Goal: Find specific page/section: Find specific page/section

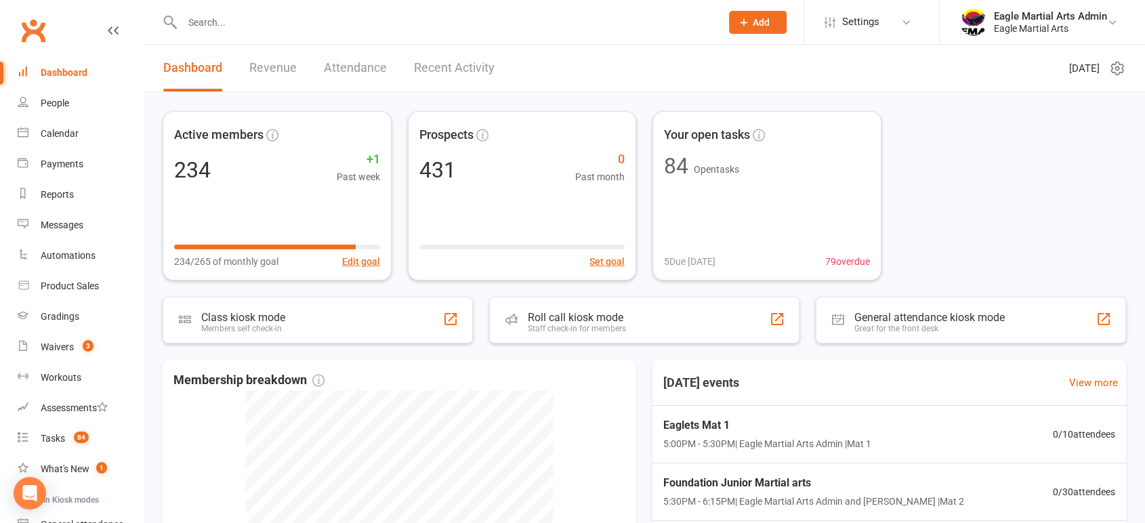
click at [289, 35] on div at bounding box center [437, 22] width 549 height 44
click at [291, 25] on input "text" at bounding box center [444, 22] width 533 height 19
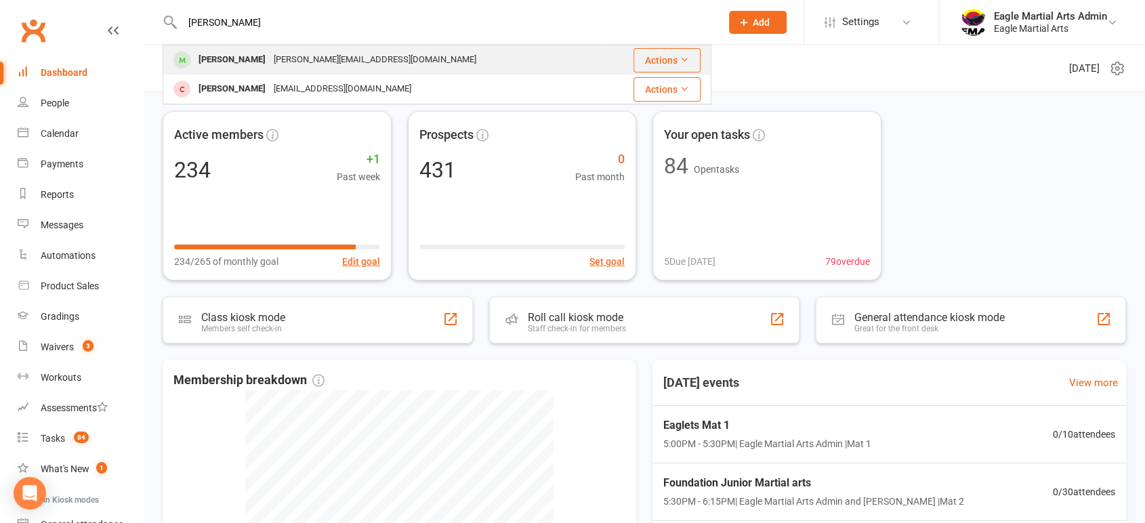
type input "[PERSON_NAME]"
click at [231, 64] on div "[PERSON_NAME]" at bounding box center [232, 60] width 75 height 20
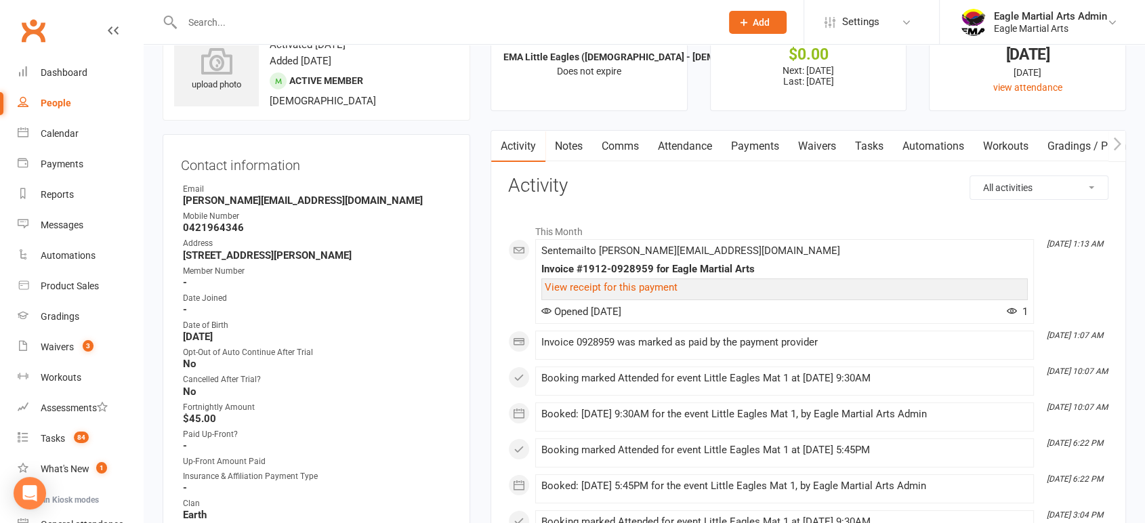
scroll to position [75, 0]
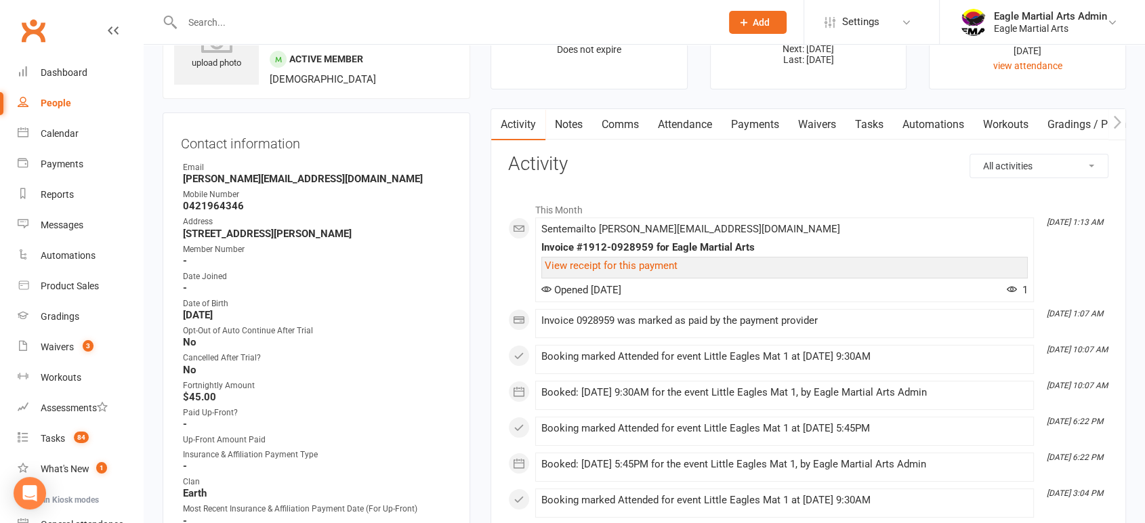
click at [309, 24] on input "text" at bounding box center [444, 22] width 533 height 19
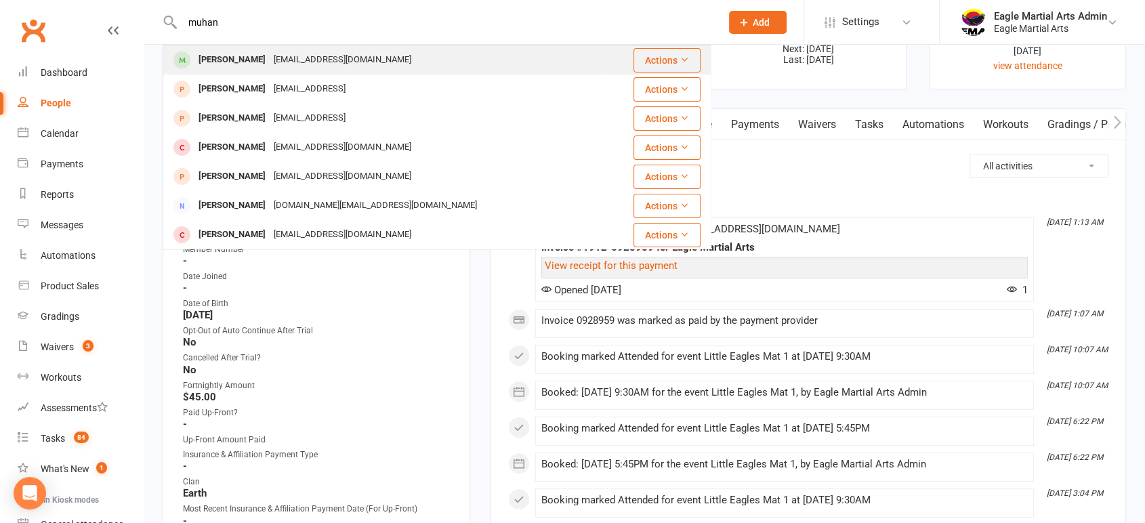
type input "muhan"
click at [270, 52] on div "[EMAIL_ADDRESS][DOMAIN_NAME]" at bounding box center [343, 60] width 146 height 20
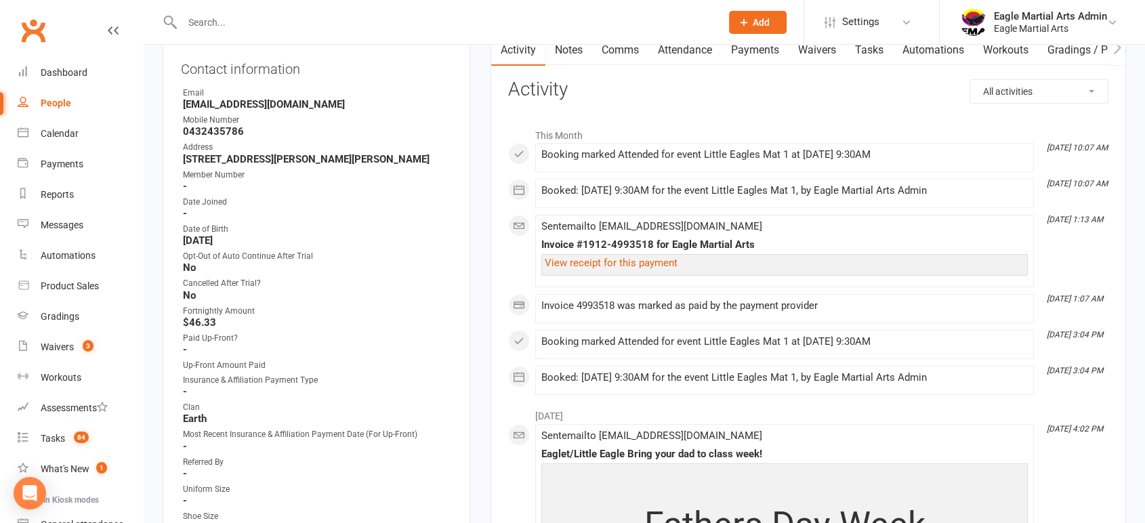
scroll to position [150, 0]
click at [437, 19] on input "text" at bounding box center [444, 22] width 533 height 19
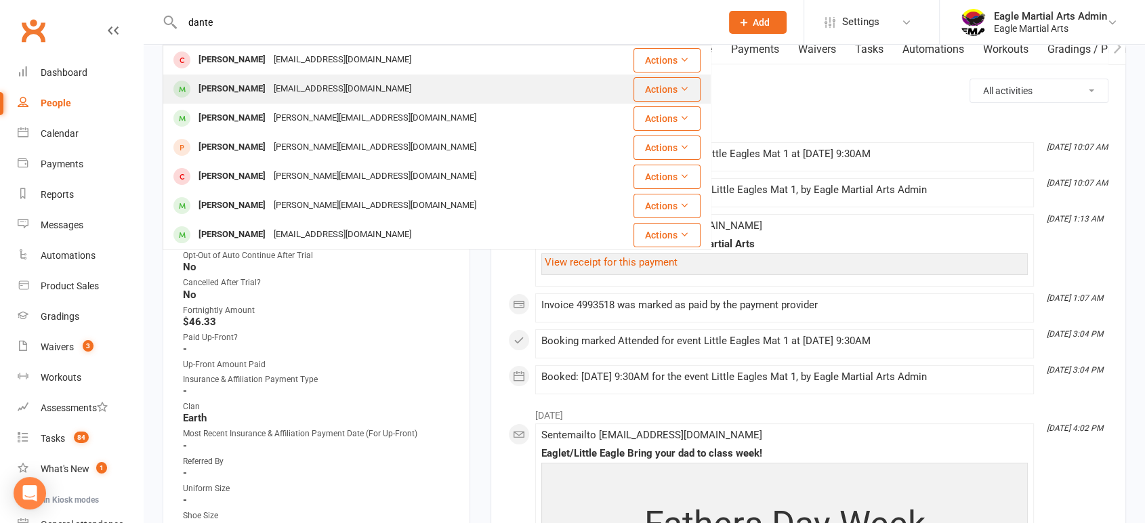
type input "dante"
click at [270, 89] on div "[EMAIL_ADDRESS][DOMAIN_NAME]" at bounding box center [343, 89] width 146 height 20
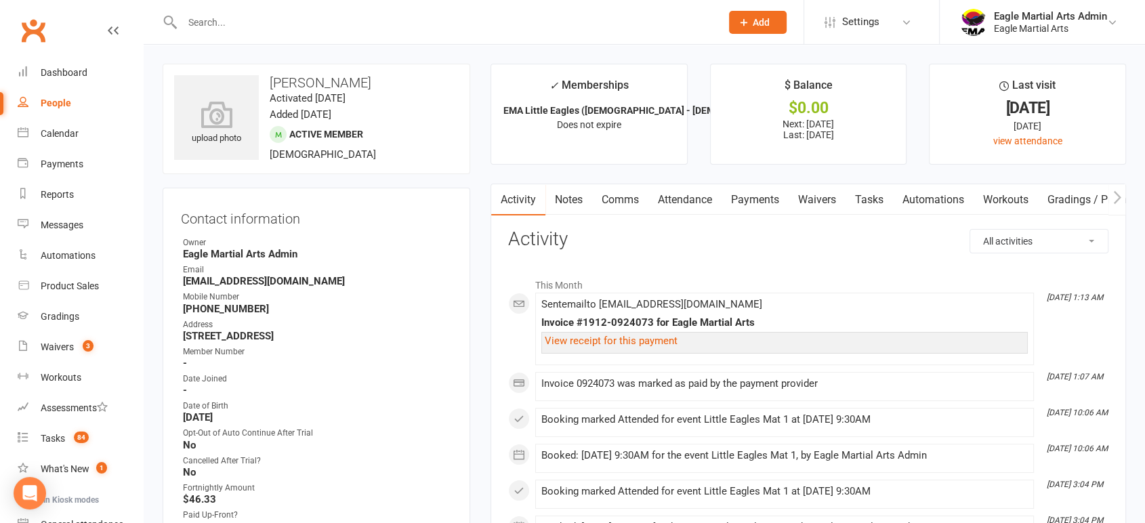
click at [211, 21] on input "text" at bounding box center [444, 22] width 533 height 19
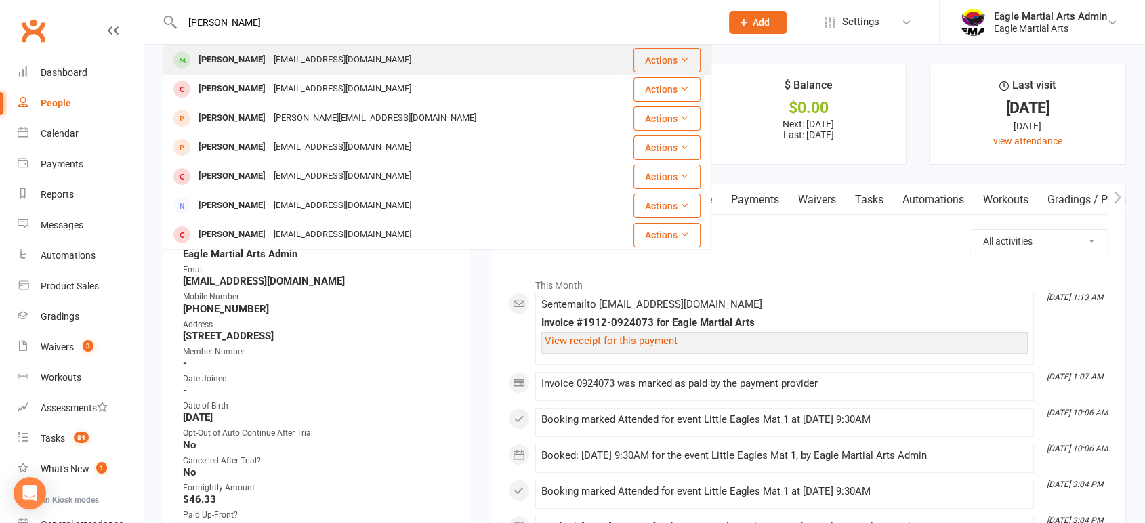
type input "[PERSON_NAME]"
click at [247, 55] on div "[PERSON_NAME]" at bounding box center [232, 60] width 75 height 20
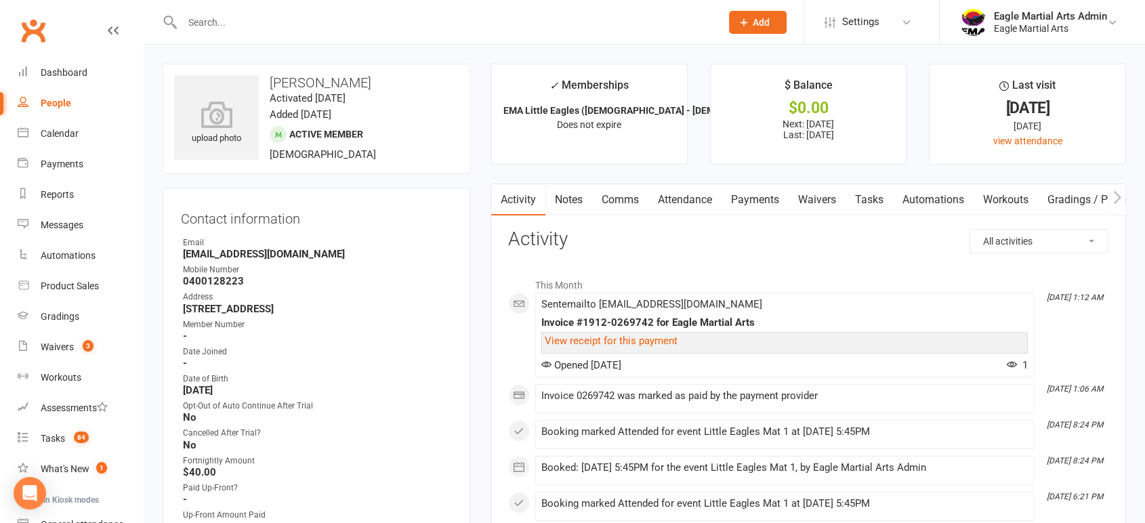
click at [373, 26] on input "text" at bounding box center [444, 22] width 533 height 19
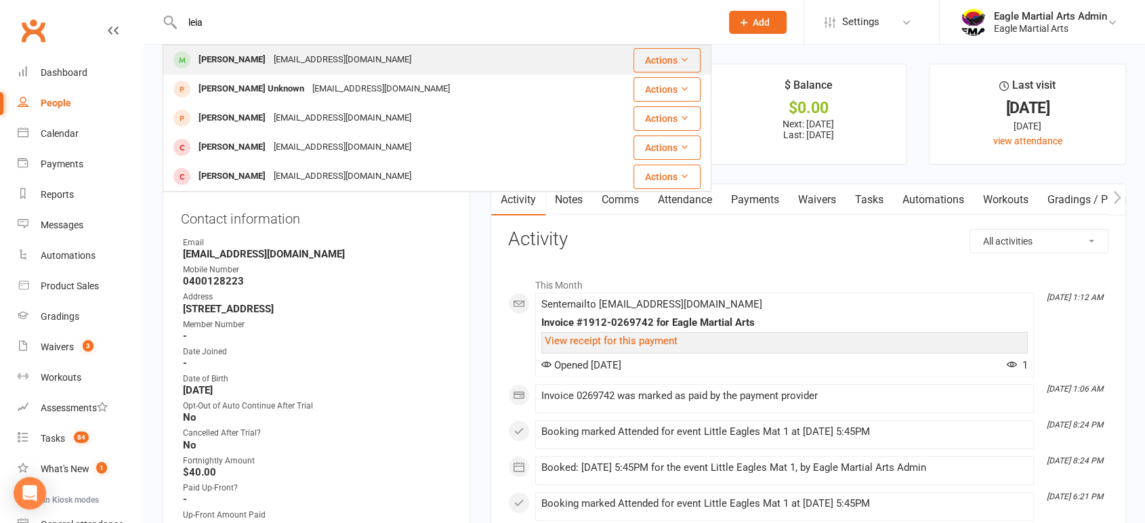
type input "leia"
click at [239, 66] on div "[PERSON_NAME]" at bounding box center [232, 60] width 75 height 20
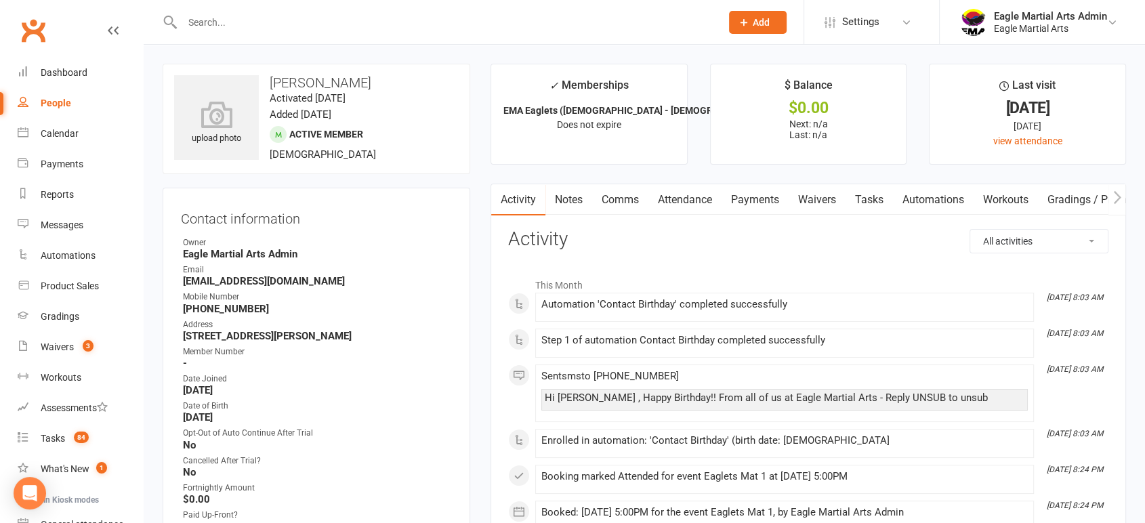
click at [502, 20] on input "text" at bounding box center [444, 22] width 533 height 19
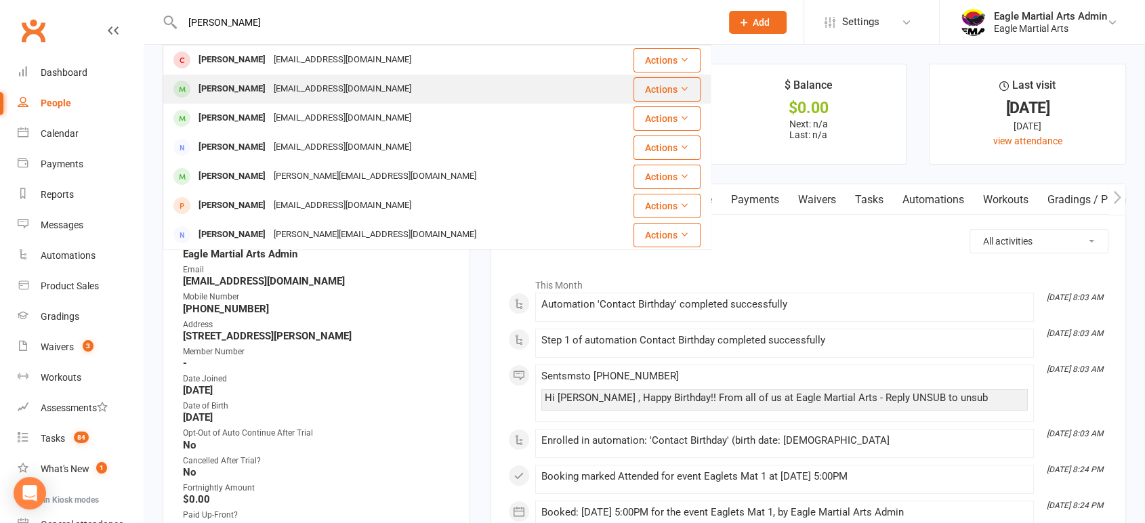
type input "[PERSON_NAME]"
click at [270, 85] on div "[EMAIL_ADDRESS][DOMAIN_NAME]" at bounding box center [343, 89] width 146 height 20
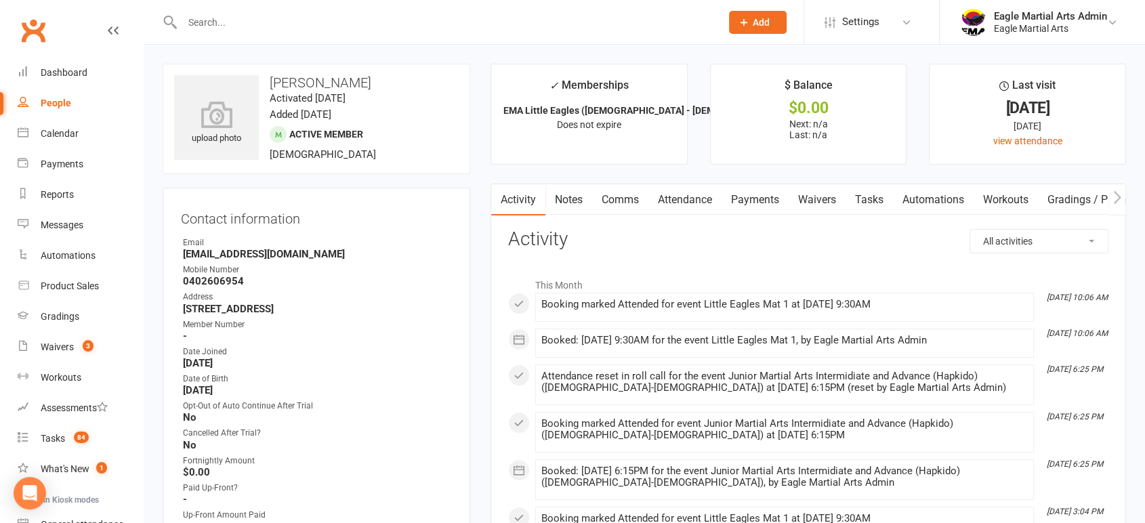
click at [625, 24] on input "text" at bounding box center [444, 22] width 533 height 19
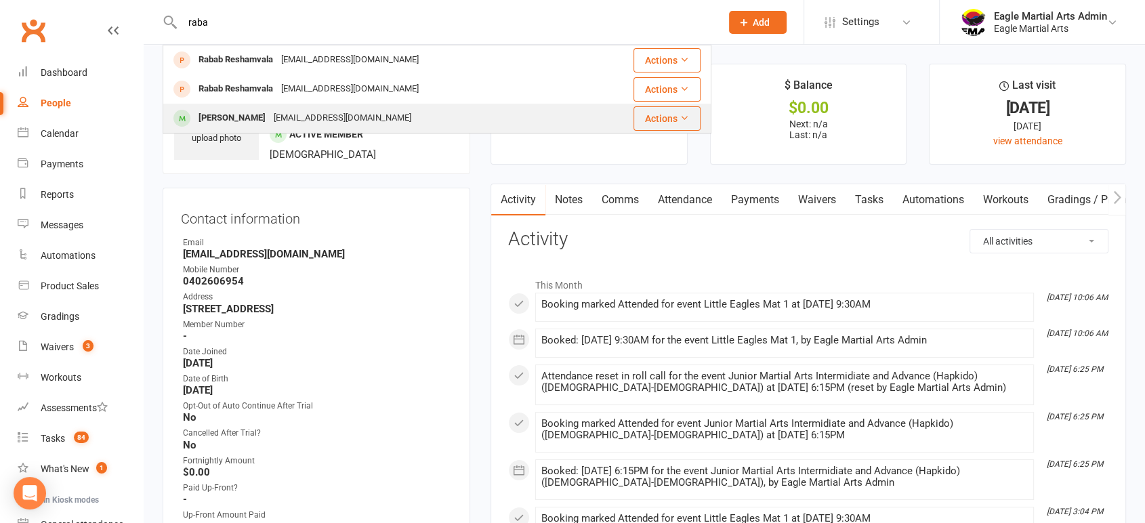
type input "raba"
click at [361, 113] on div "[EMAIL_ADDRESS][DOMAIN_NAME]" at bounding box center [343, 118] width 146 height 20
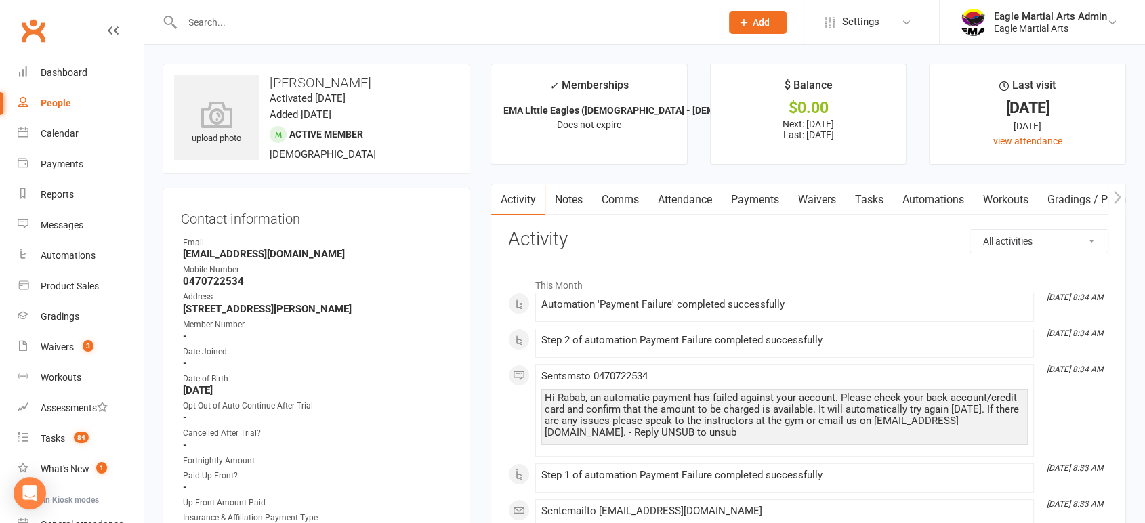
click at [454, 31] on input "text" at bounding box center [444, 22] width 533 height 19
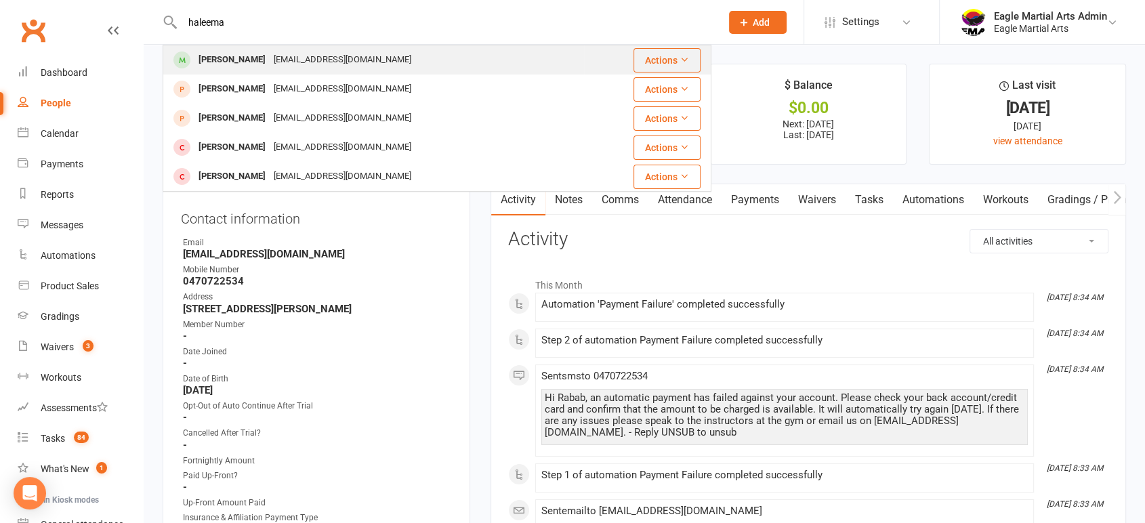
type input "haleema"
click at [301, 65] on div "[EMAIL_ADDRESS][DOMAIN_NAME]" at bounding box center [343, 60] width 146 height 20
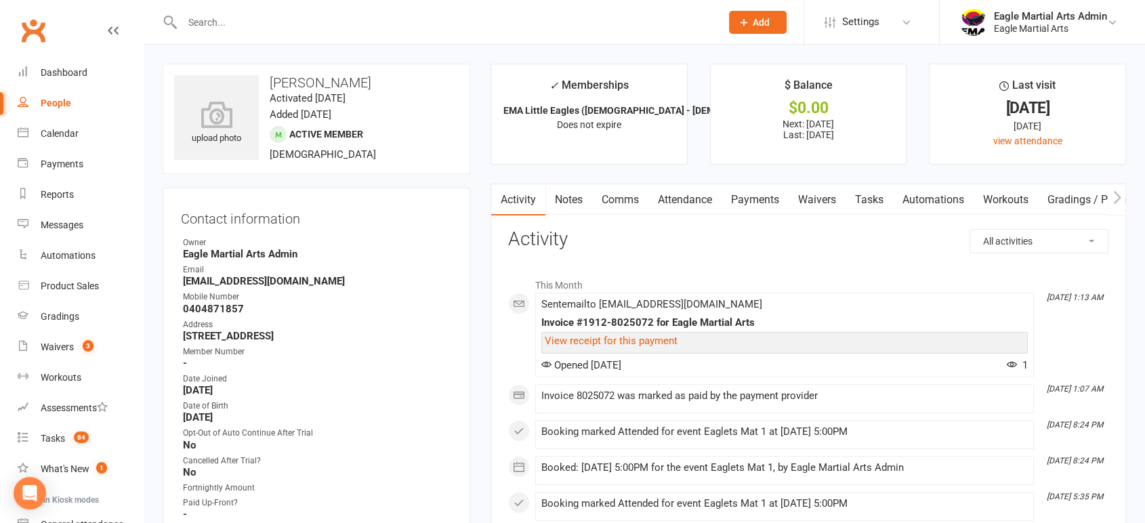
click at [307, 26] on input "text" at bounding box center [444, 22] width 533 height 19
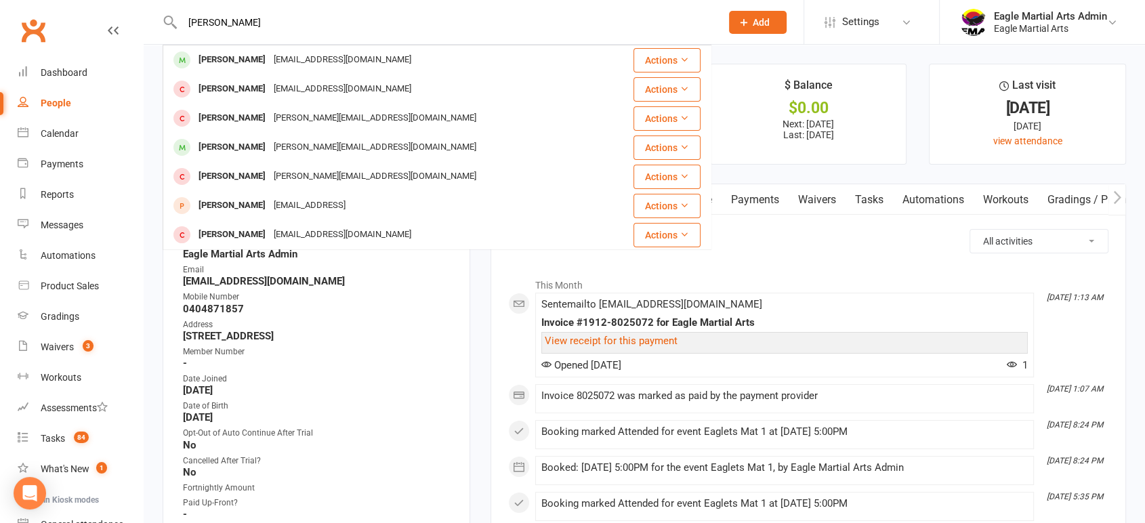
type input "[PERSON_NAME]"
click at [280, 64] on div "[EMAIL_ADDRESS][DOMAIN_NAME]" at bounding box center [343, 60] width 146 height 20
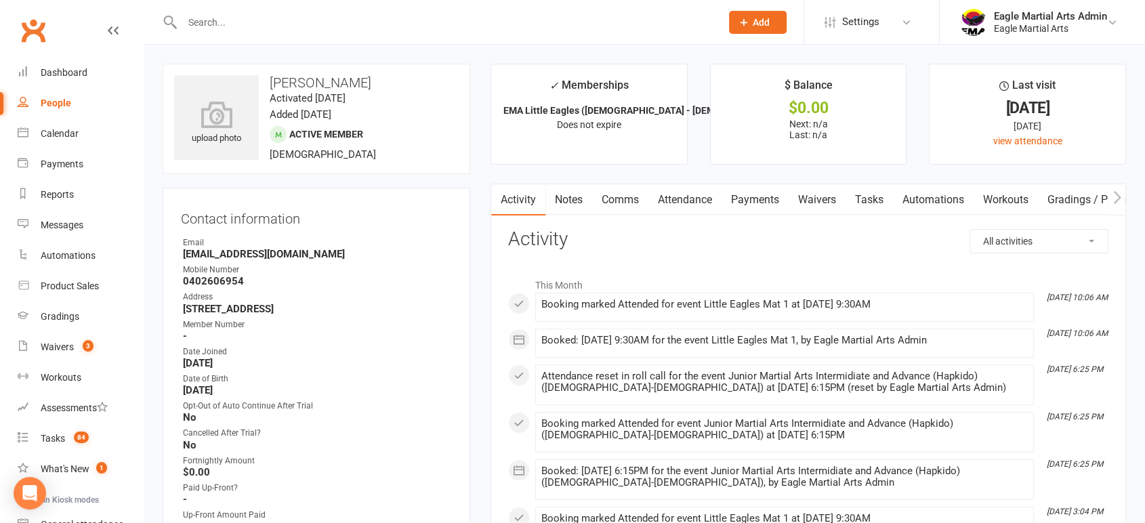
click at [323, 33] on div at bounding box center [437, 22] width 549 height 44
click at [325, 28] on input "text" at bounding box center [444, 22] width 533 height 19
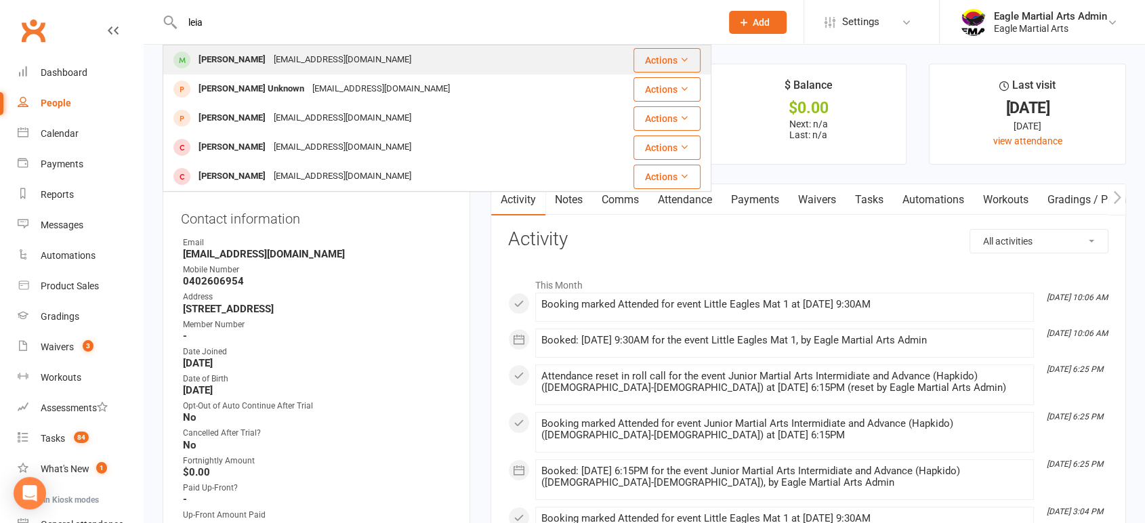
type input "leia"
click at [270, 64] on div "[EMAIL_ADDRESS][DOMAIN_NAME]" at bounding box center [343, 60] width 146 height 20
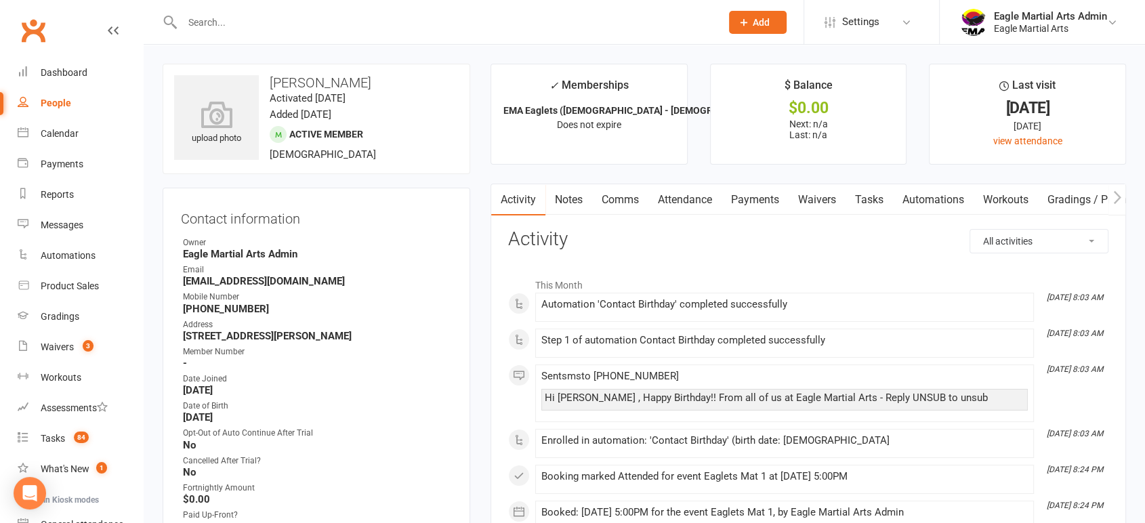
click at [483, 28] on input "text" at bounding box center [444, 22] width 533 height 19
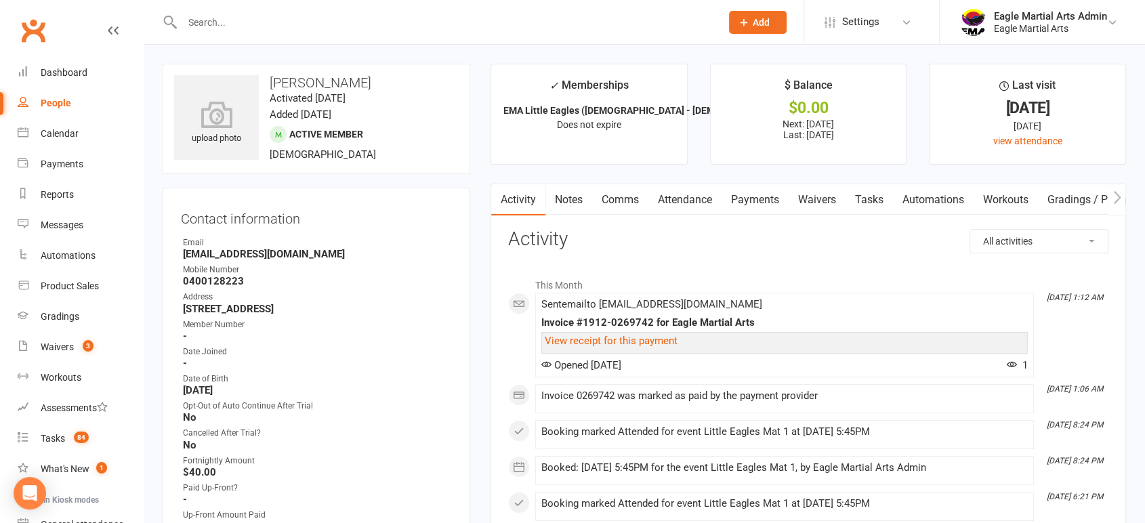
click at [430, 25] on input "text" at bounding box center [444, 22] width 533 height 19
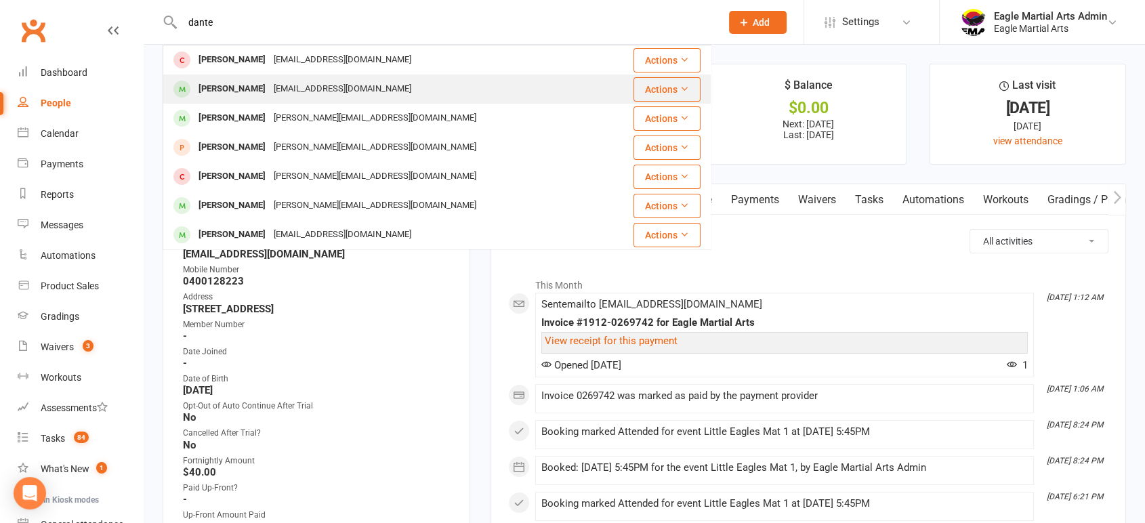
type input "dante"
click at [222, 83] on div "[PERSON_NAME]" at bounding box center [232, 89] width 75 height 20
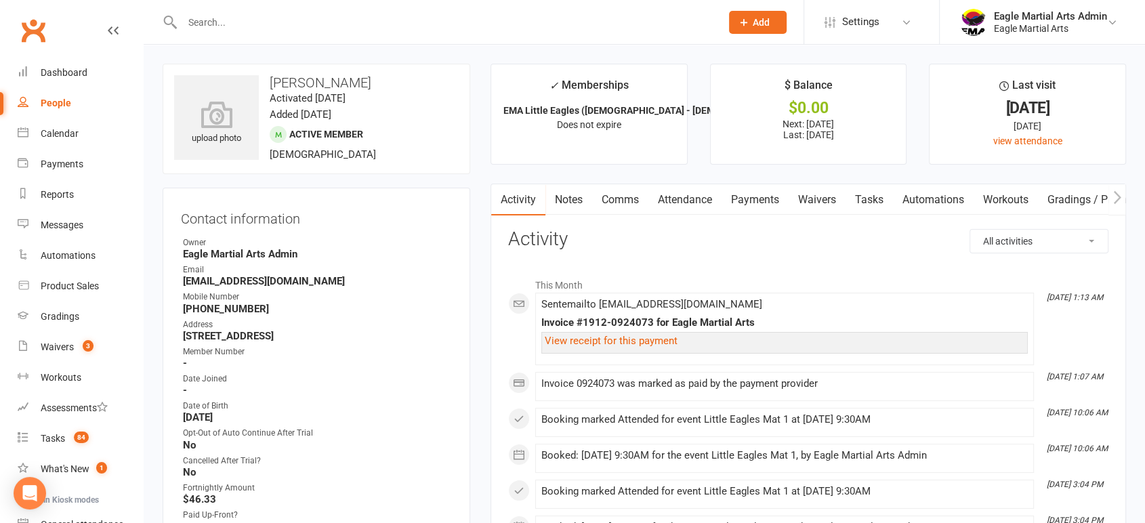
click at [635, 31] on input "text" at bounding box center [444, 22] width 533 height 19
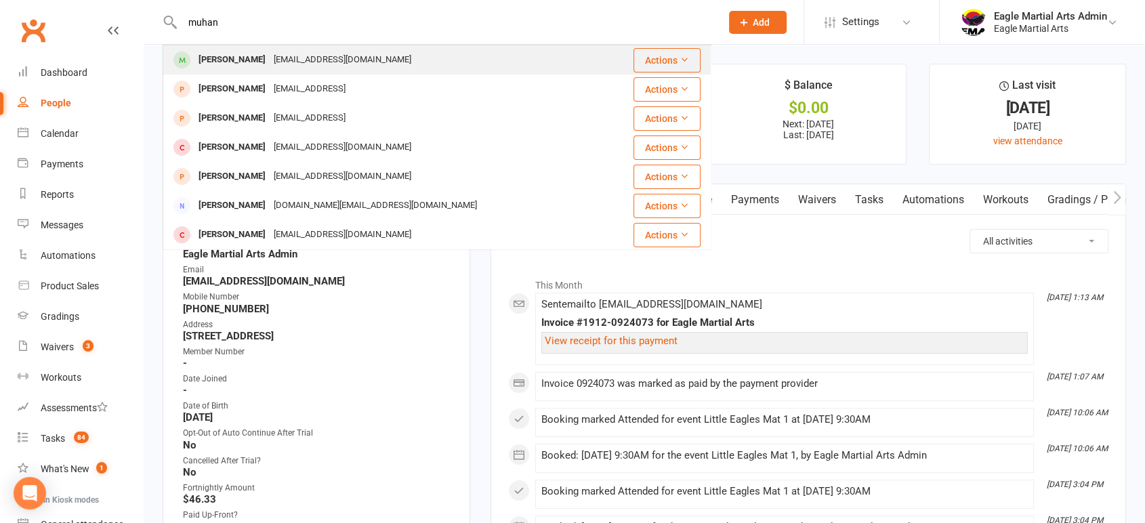
type input "muhan"
click at [270, 62] on div "[EMAIL_ADDRESS][DOMAIN_NAME]" at bounding box center [343, 60] width 146 height 20
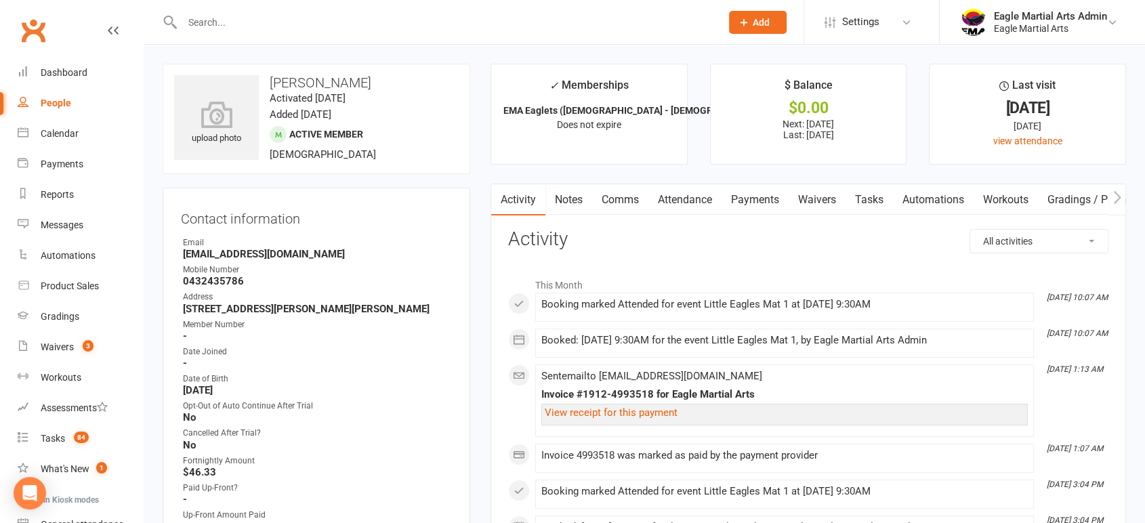
click at [539, 28] on input "text" at bounding box center [444, 22] width 533 height 19
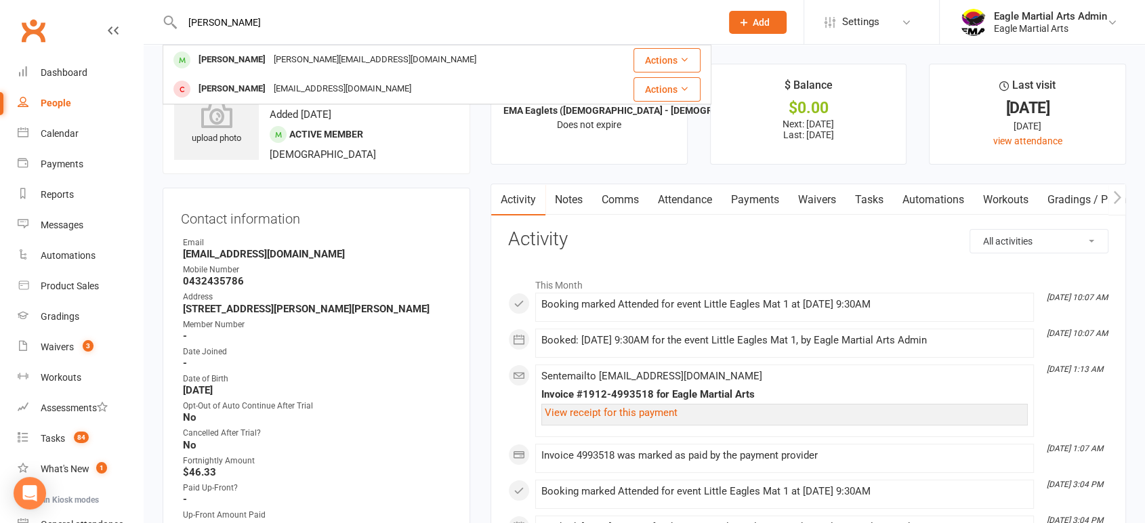
type input "[PERSON_NAME]"
click at [491, 62] on div "Hector Bosnic [EMAIL_ADDRESS][DOMAIN_NAME]" at bounding box center [384, 60] width 440 height 28
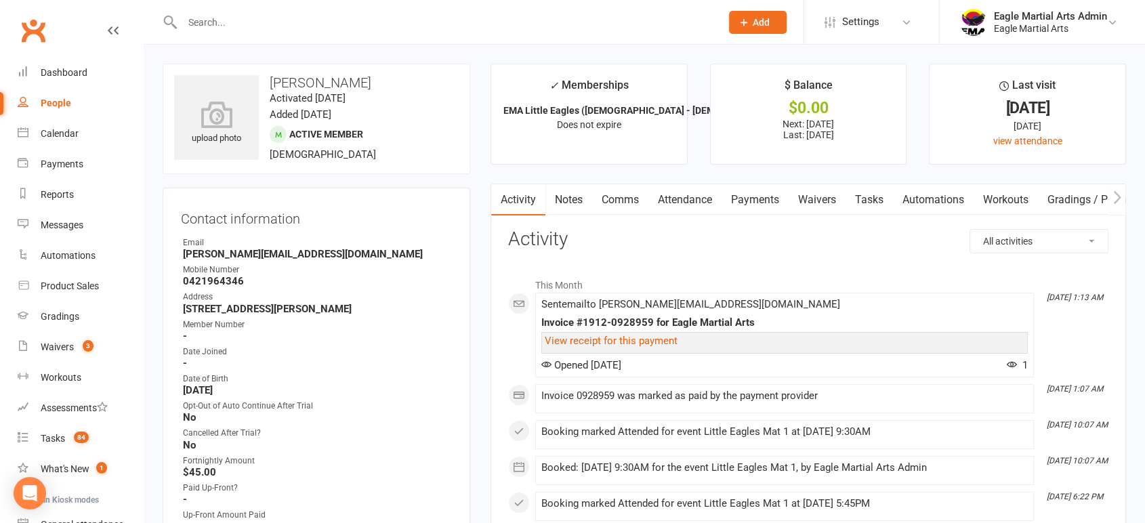
click at [553, 18] on input "text" at bounding box center [444, 22] width 533 height 19
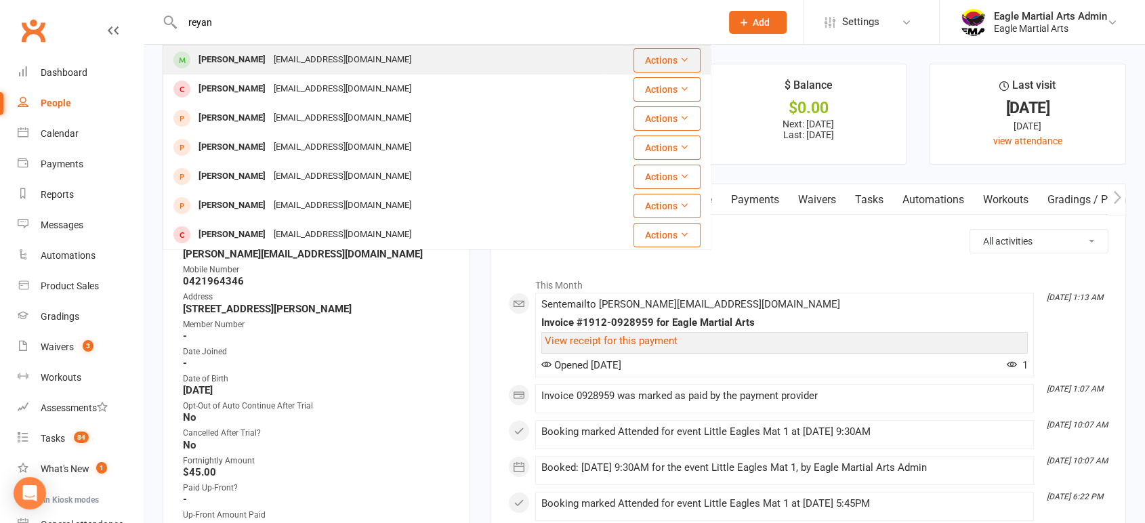
type input "reyan"
click at [293, 64] on div "[EMAIL_ADDRESS][DOMAIN_NAME]" at bounding box center [343, 60] width 146 height 20
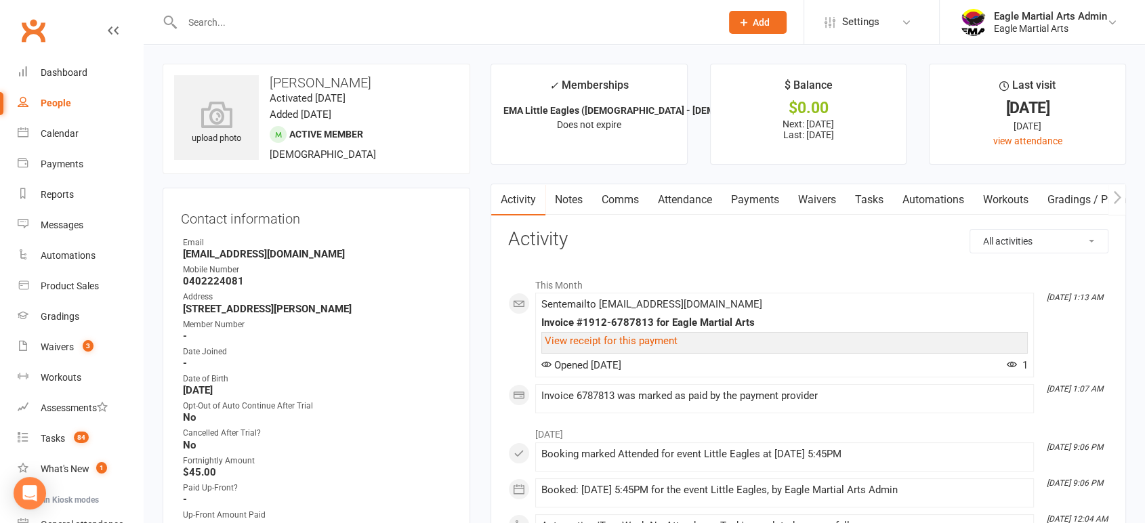
click at [483, 27] on input "text" at bounding box center [444, 22] width 533 height 19
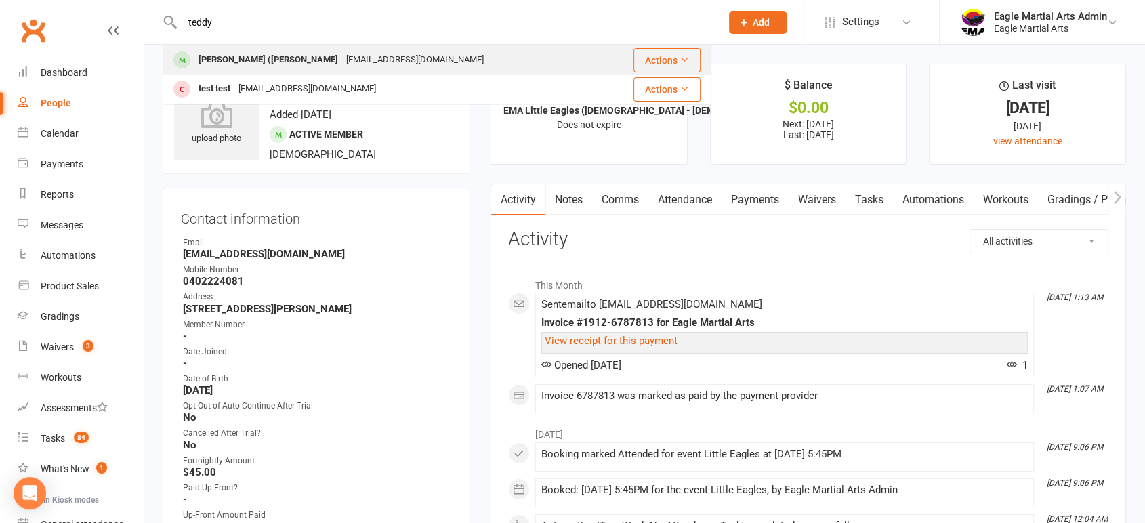
type input "teddy"
click at [306, 61] on div "[PERSON_NAME] ([PERSON_NAME]" at bounding box center [269, 60] width 148 height 20
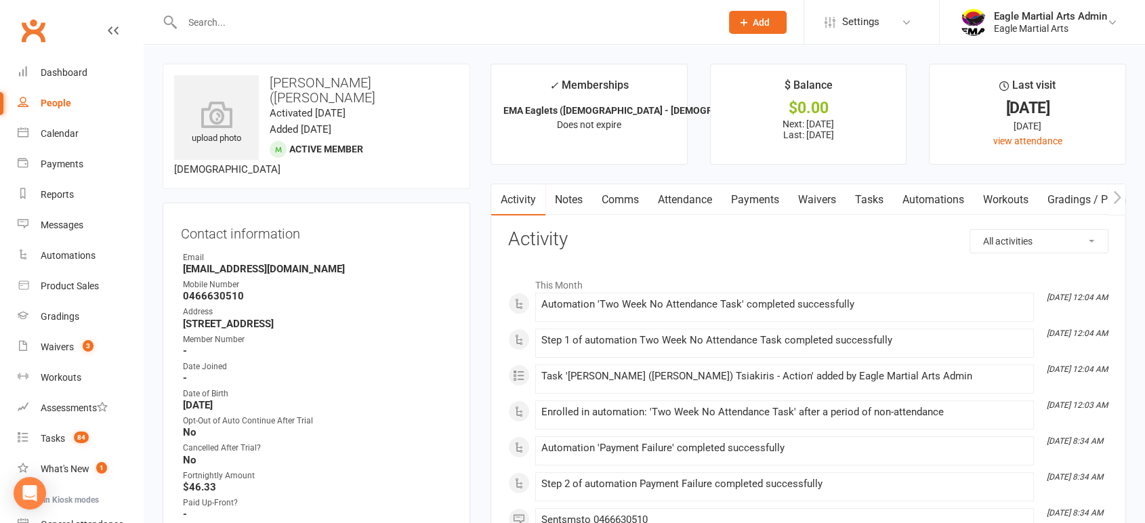
click at [406, 26] on input "text" at bounding box center [444, 22] width 533 height 19
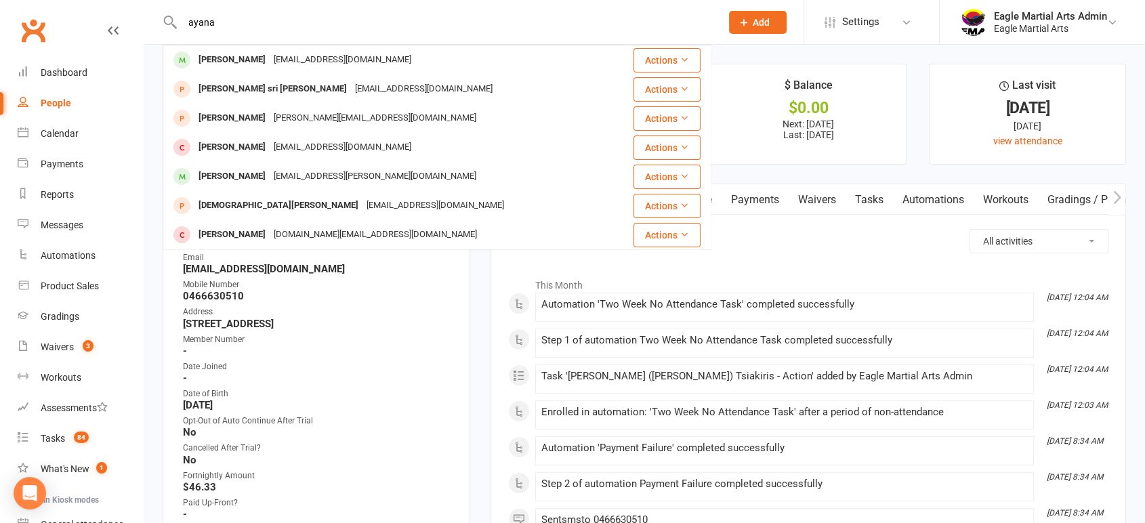
type input "ayana"
click at [270, 60] on div "[PERSON_NAME]" at bounding box center [232, 60] width 75 height 20
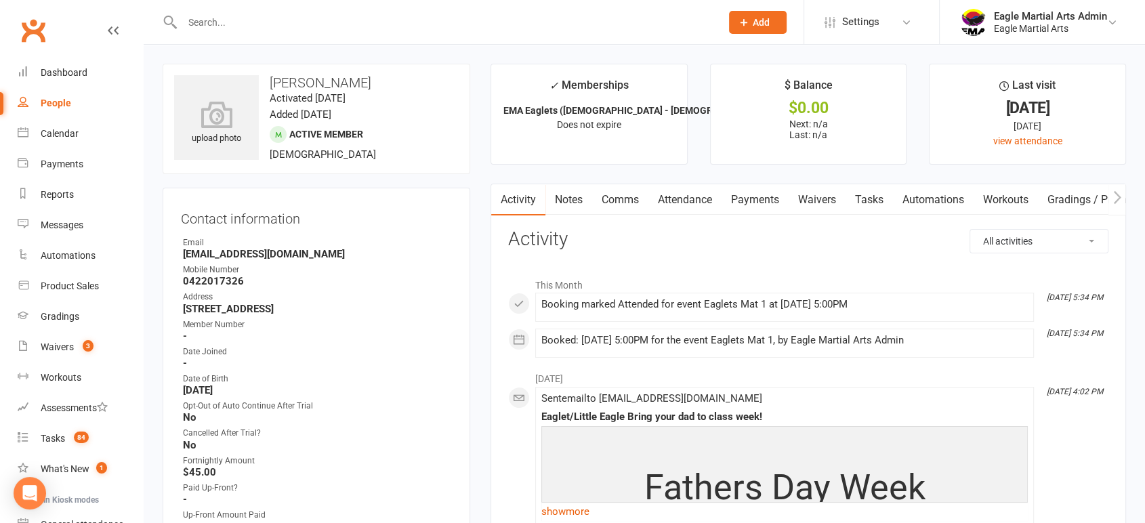
click at [543, 25] on input "text" at bounding box center [444, 22] width 533 height 19
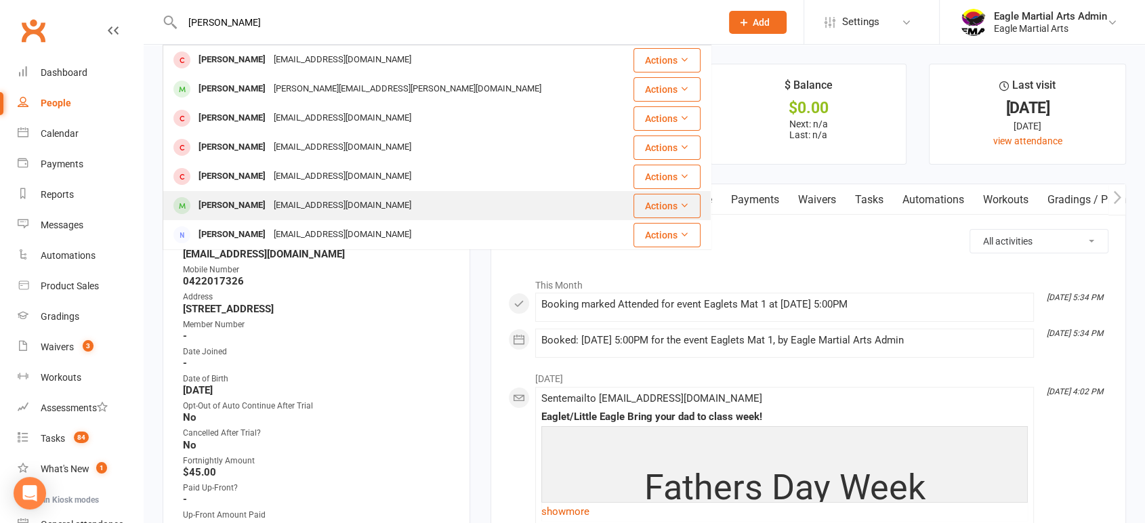
type input "[PERSON_NAME]"
click at [260, 205] on div "[PERSON_NAME]" at bounding box center [232, 206] width 75 height 20
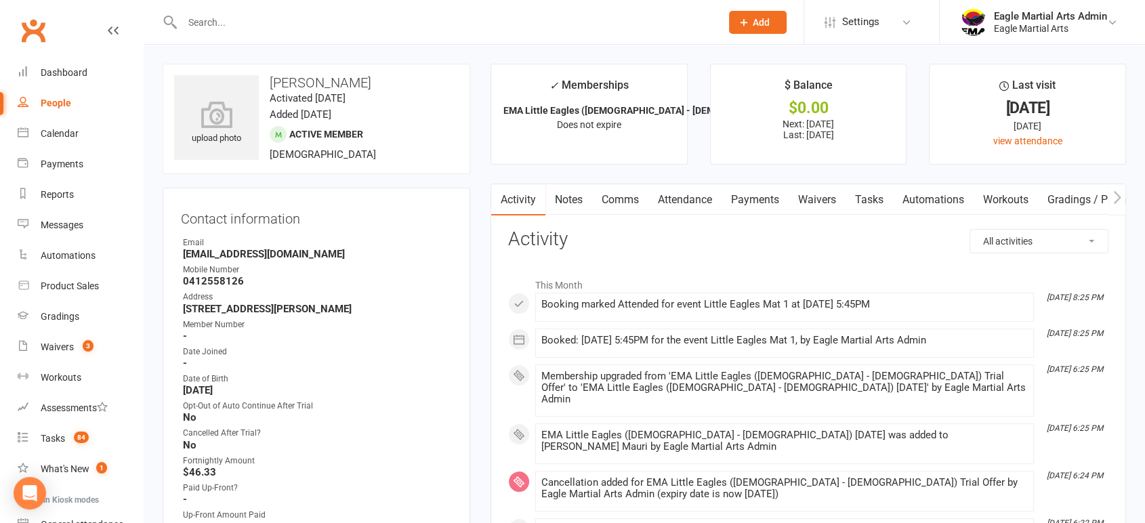
click at [519, 28] on input "text" at bounding box center [444, 22] width 533 height 19
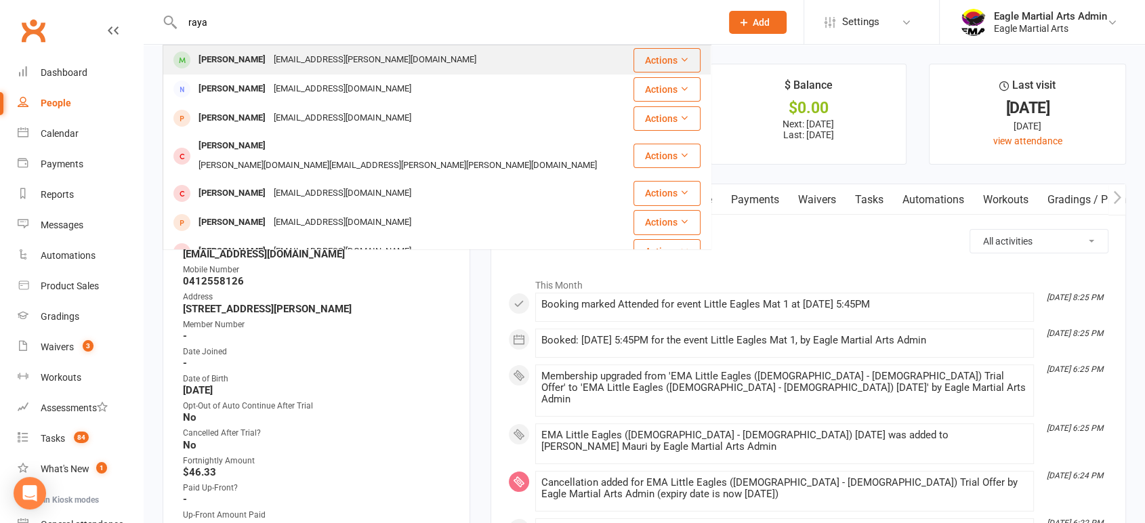
type input "raya"
click at [348, 68] on div "[EMAIL_ADDRESS][PERSON_NAME][DOMAIN_NAME]" at bounding box center [375, 60] width 211 height 20
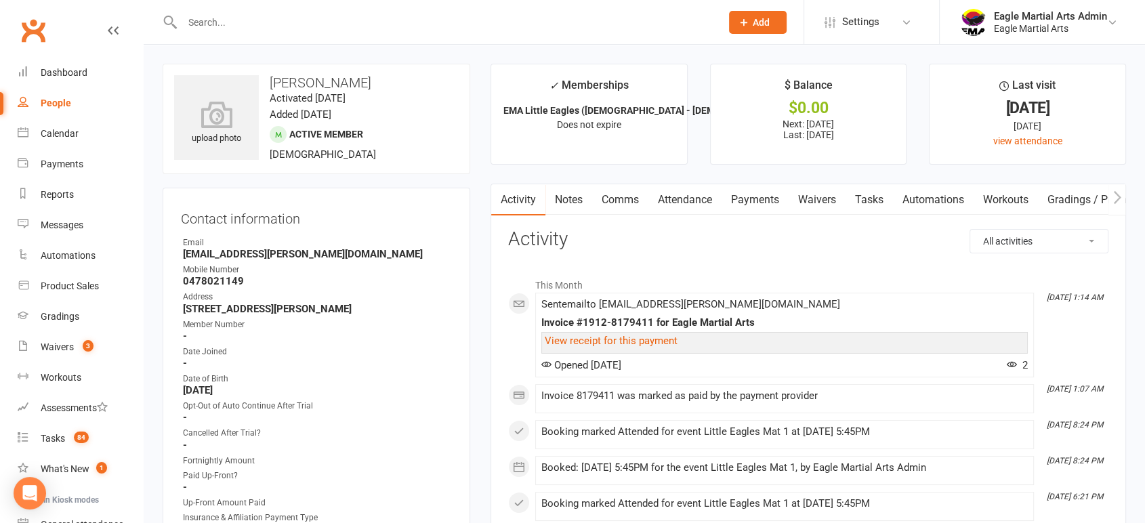
click at [505, 10] on div at bounding box center [437, 22] width 549 height 44
click at [510, 25] on input "text" at bounding box center [444, 22] width 533 height 19
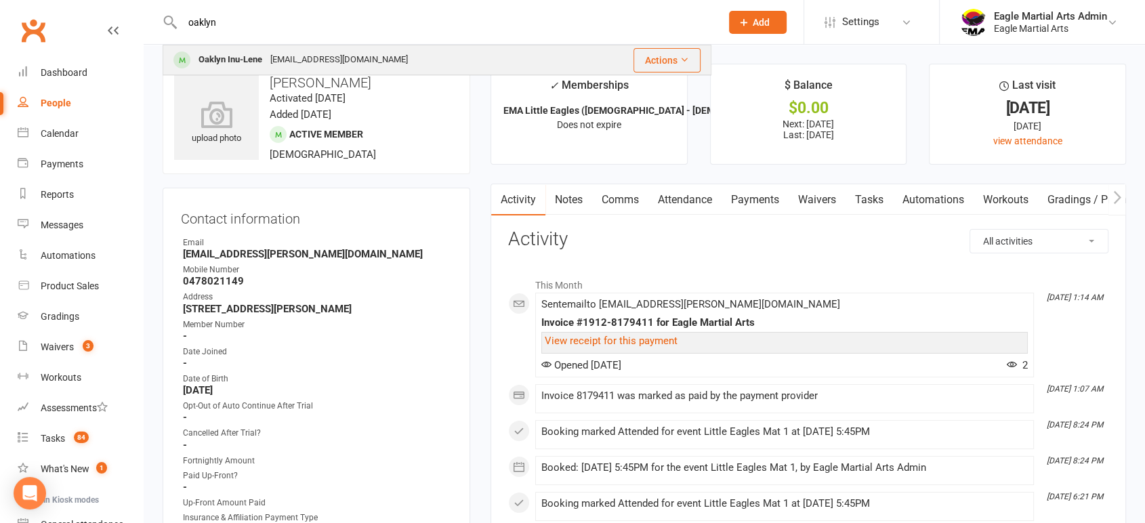
type input "oaklyn"
click at [367, 62] on div "[EMAIL_ADDRESS][DOMAIN_NAME]" at bounding box center [339, 60] width 146 height 20
